Goal: Task Accomplishment & Management: Use online tool/utility

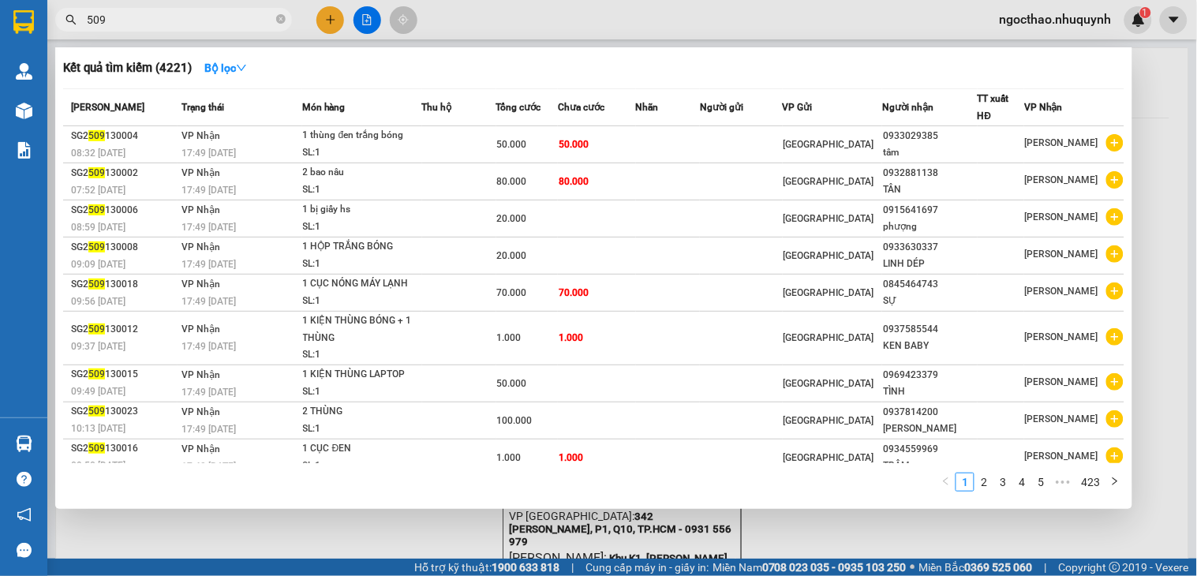
type input "509"
click at [653, 540] on div at bounding box center [598, 288] width 1197 height 576
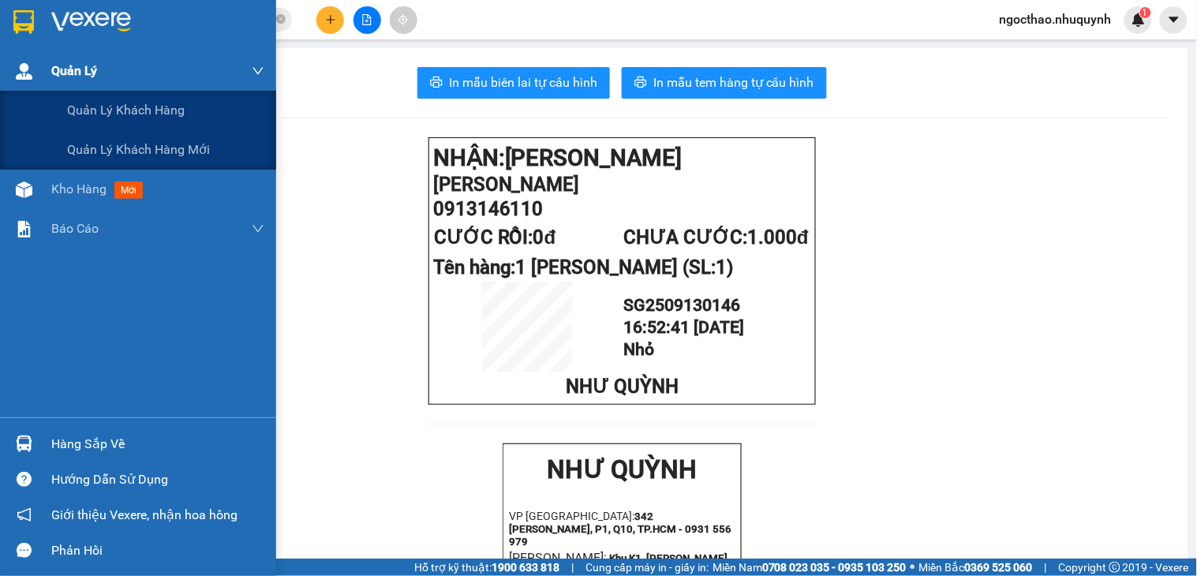
click at [69, 82] on div "Quản Lý" at bounding box center [157, 70] width 213 height 39
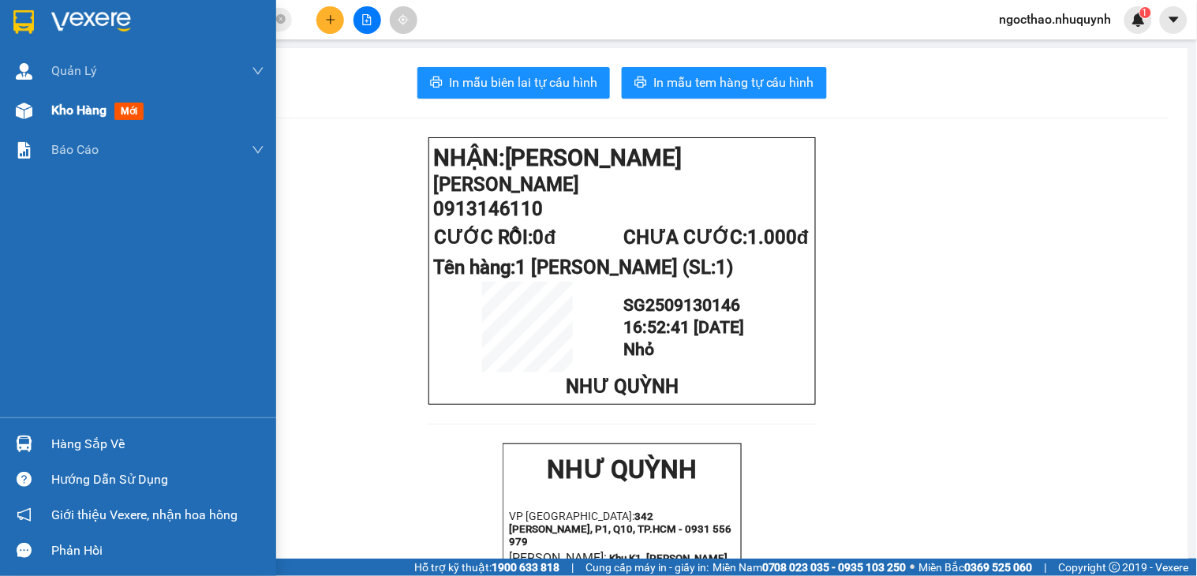
click at [88, 122] on div "Kho hàng mới" at bounding box center [157, 110] width 213 height 39
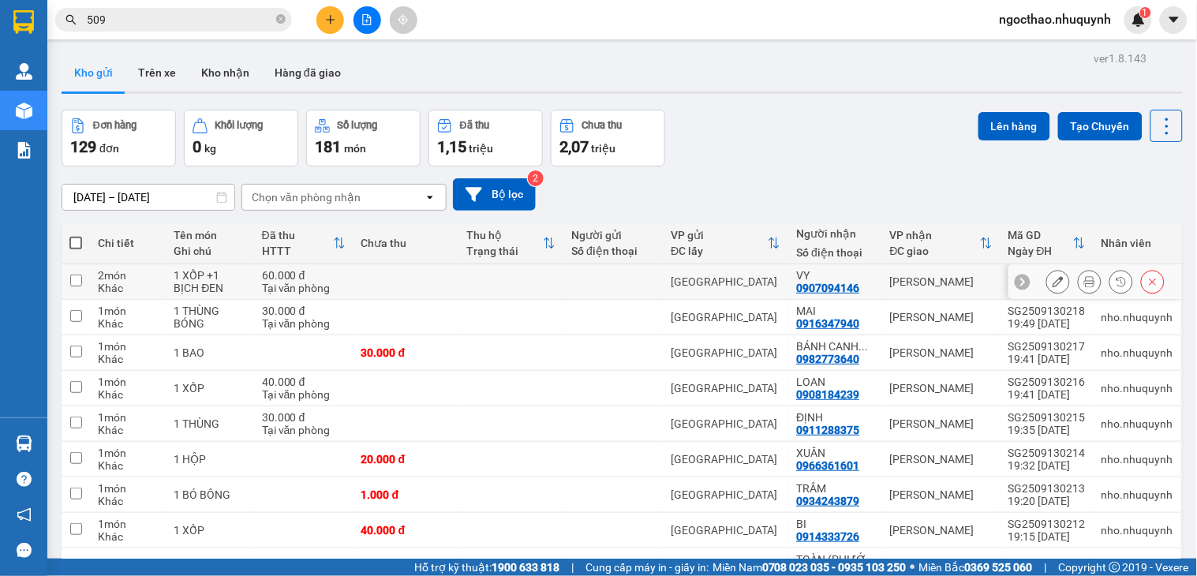
click at [1079, 281] on button at bounding box center [1090, 282] width 22 height 28
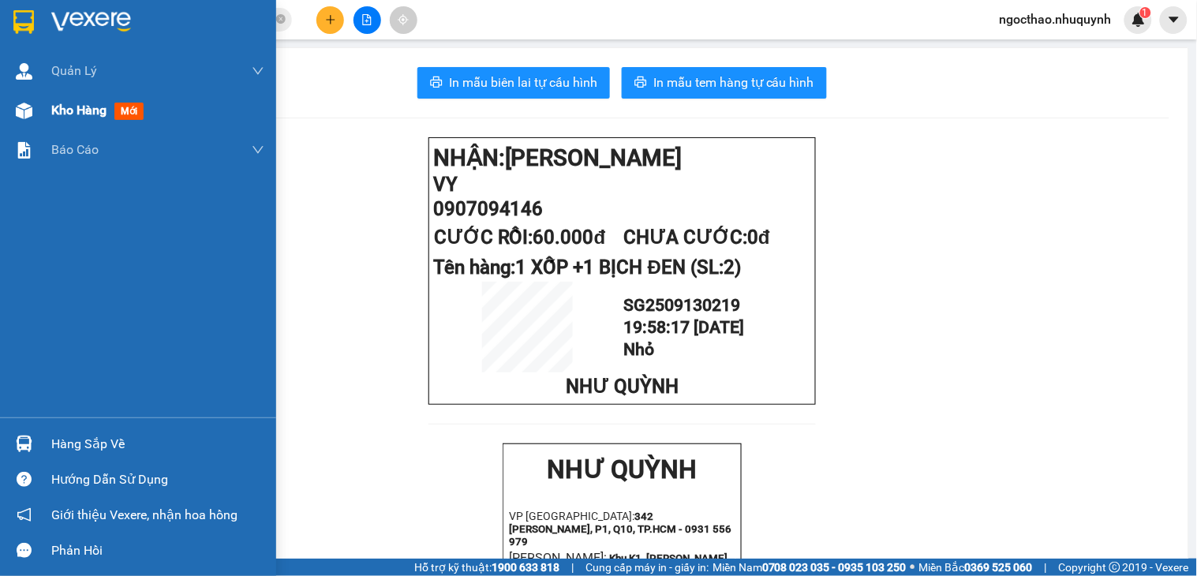
click at [45, 116] on div "Kho hàng mới" at bounding box center [138, 110] width 276 height 39
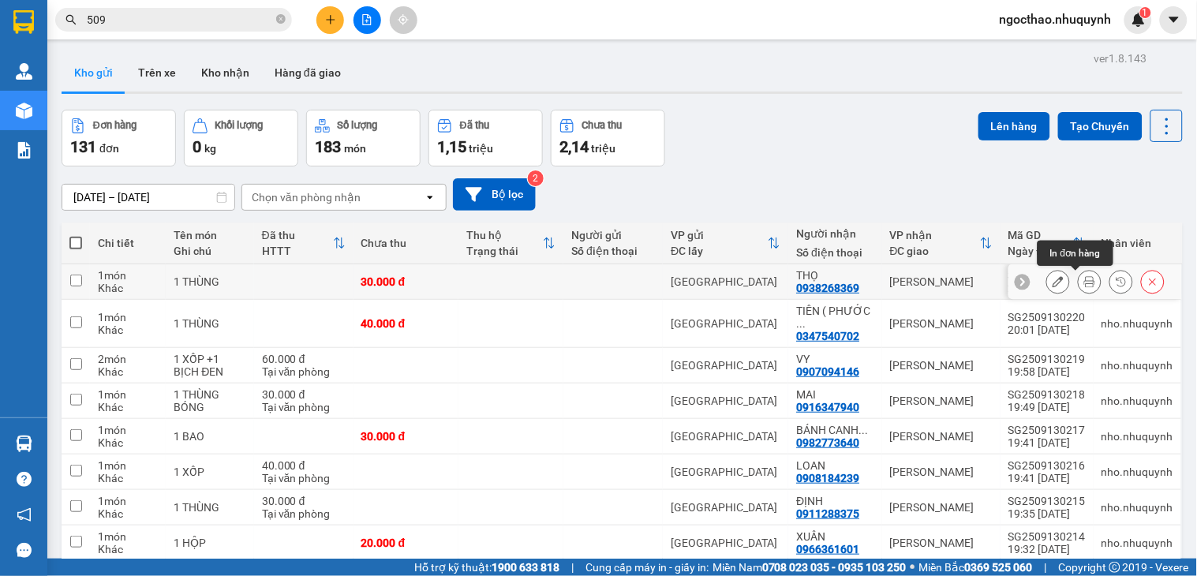
click at [1084, 282] on icon at bounding box center [1089, 281] width 11 height 11
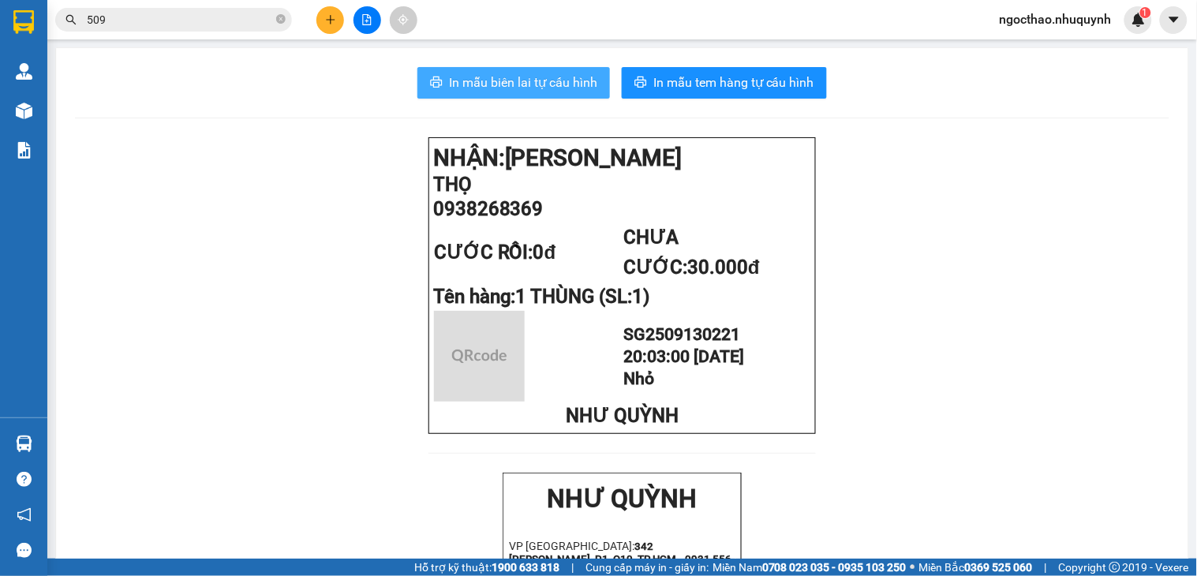
drag, startPoint x: 518, startPoint y: 76, endPoint x: 1196, endPoint y: 280, distance: 708.7
click at [518, 76] on span "In mẫu biên lai tự cấu hình" at bounding box center [523, 83] width 148 height 20
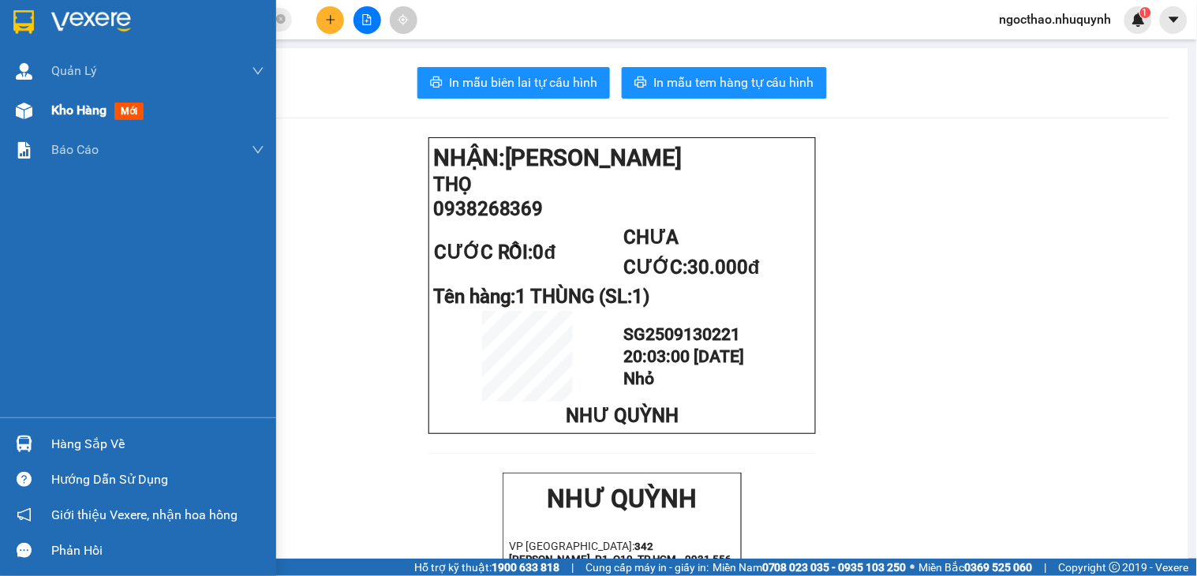
click at [97, 108] on span "Kho hàng" at bounding box center [78, 110] width 55 height 15
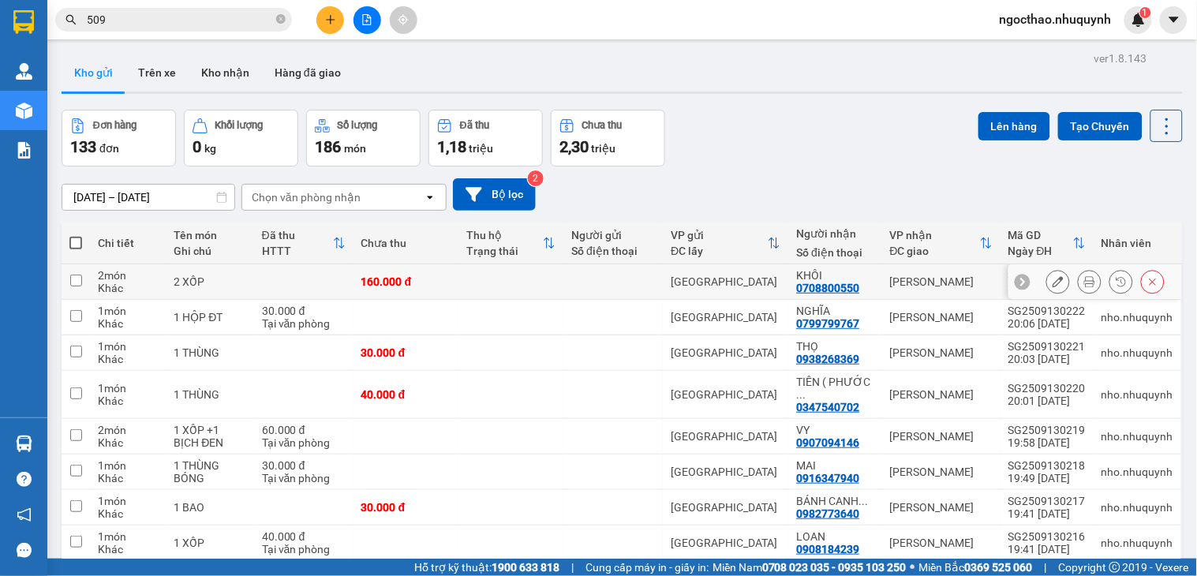
click at [1084, 279] on icon at bounding box center [1089, 281] width 11 height 11
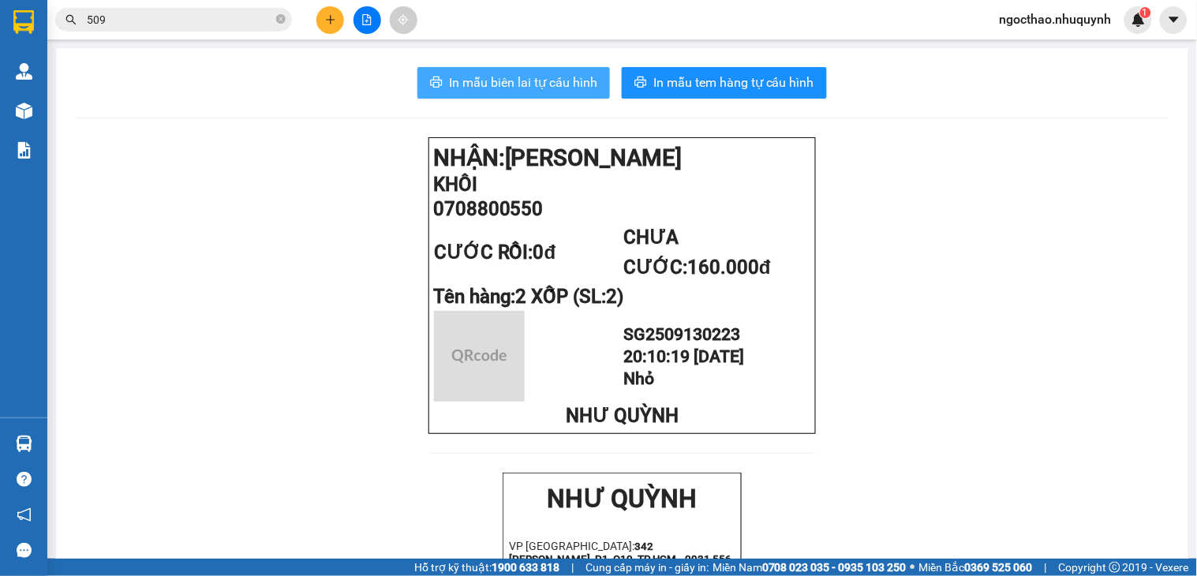
click at [487, 76] on span "In mẫu biên lai tự cấu hình" at bounding box center [523, 83] width 148 height 20
